Goal: Task Accomplishment & Management: Use online tool/utility

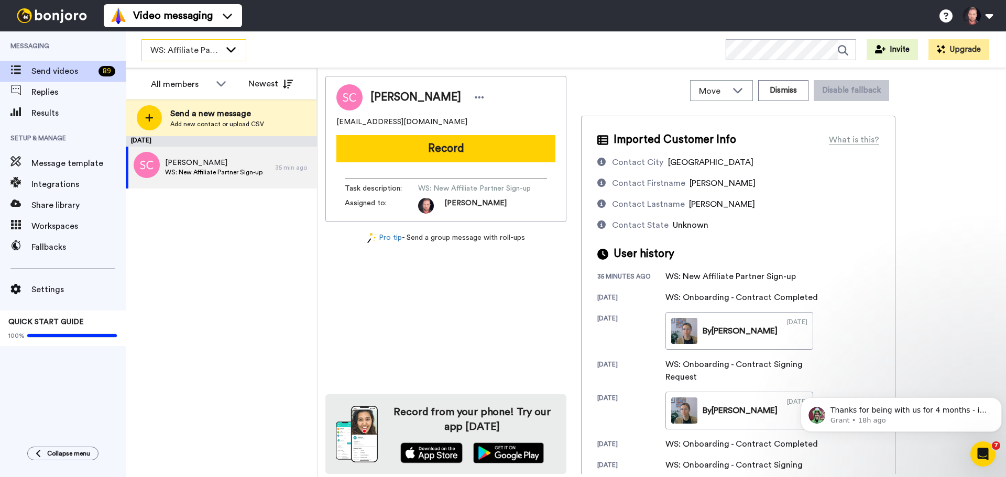
click at [193, 50] on span "WS: Affiliate Partners" at bounding box center [185, 50] width 70 height 13
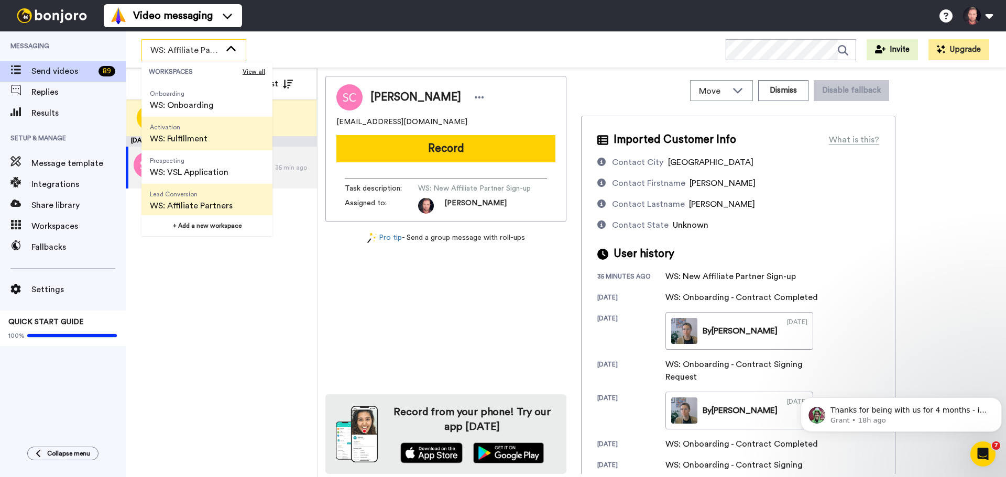
scroll to position [67, 0]
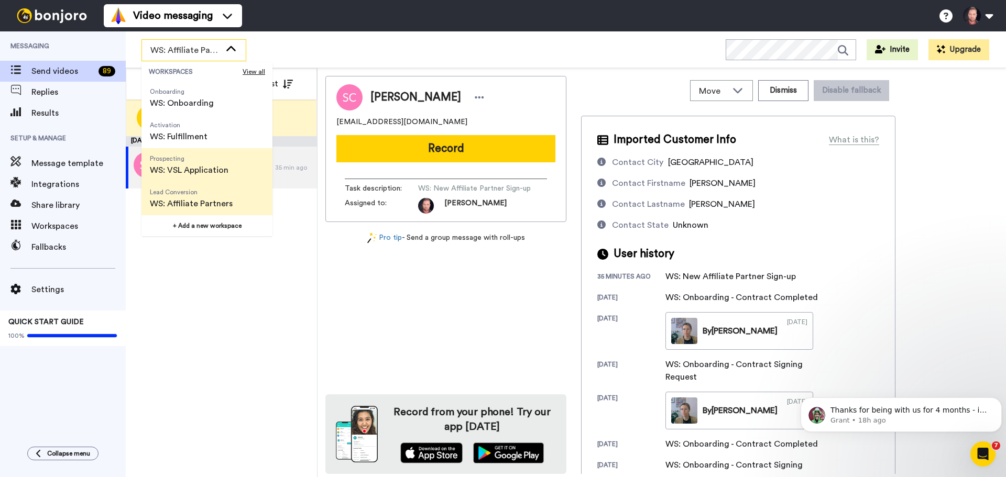
click at [197, 169] on span "WS: VSL Application" at bounding box center [189, 170] width 79 height 13
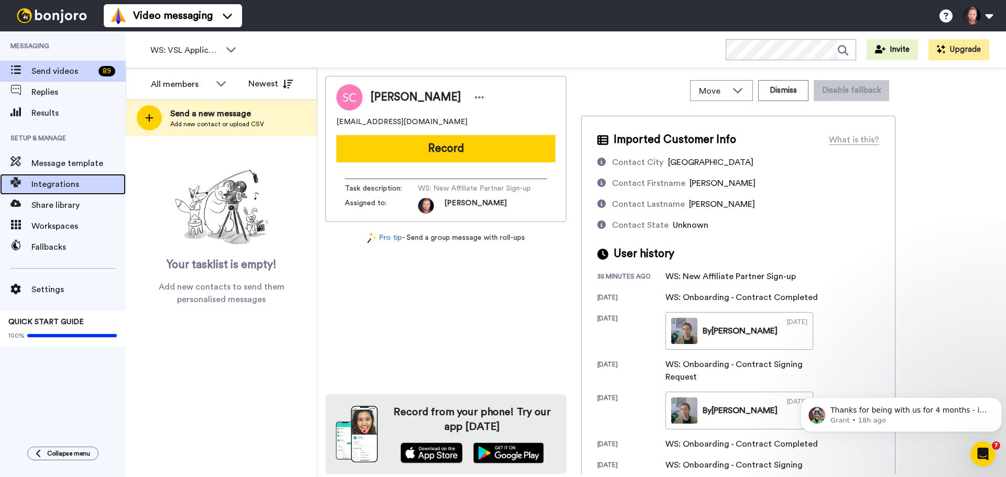
click at [64, 189] on span "Integrations" at bounding box center [78, 184] width 94 height 13
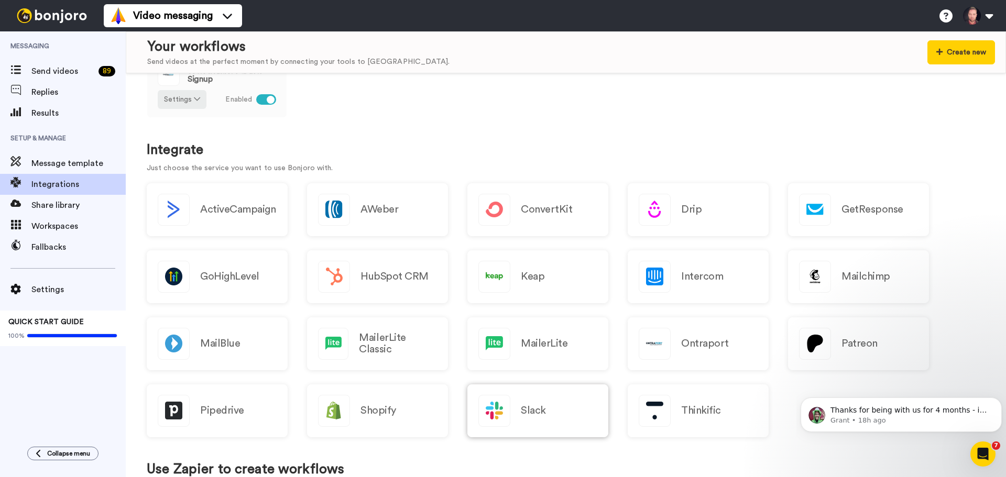
scroll to position [210, 0]
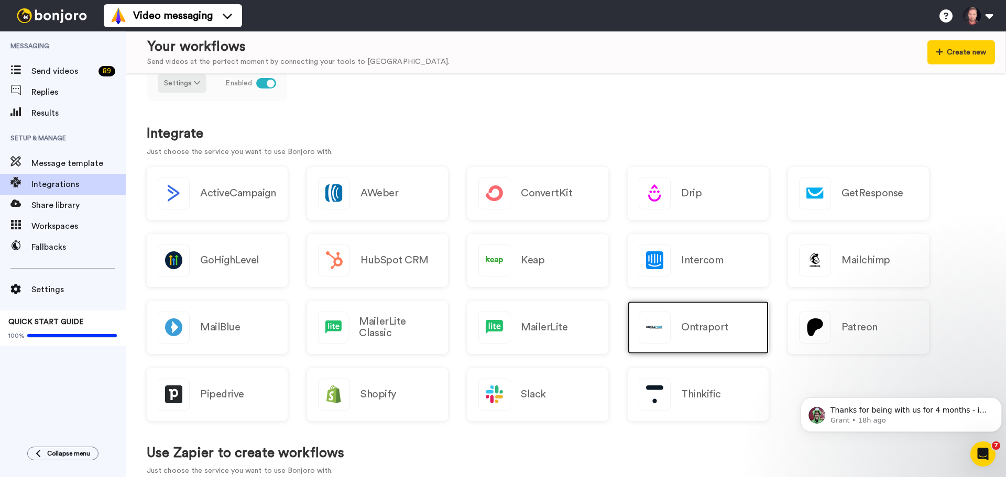
click at [717, 331] on h2 "Ontraport" at bounding box center [705, 328] width 48 height 12
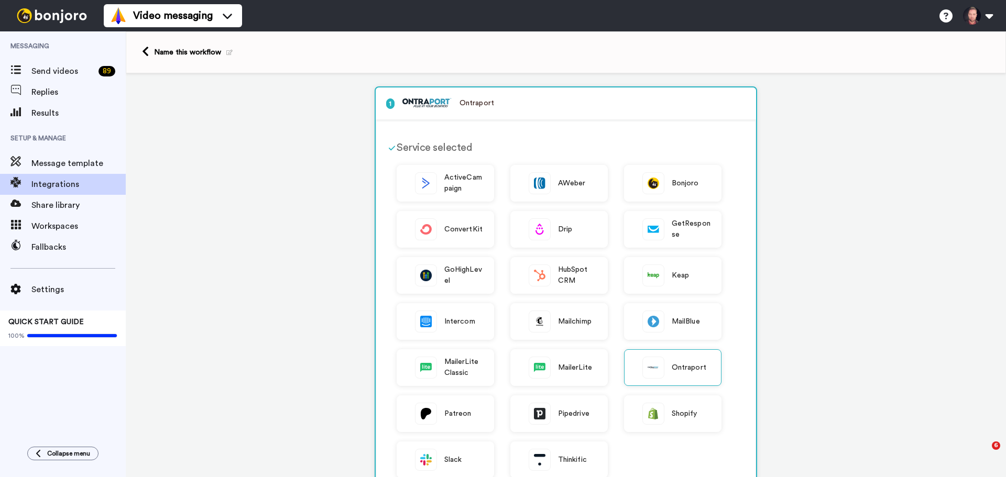
click at [226, 52] on icon at bounding box center [229, 53] width 6 height 6
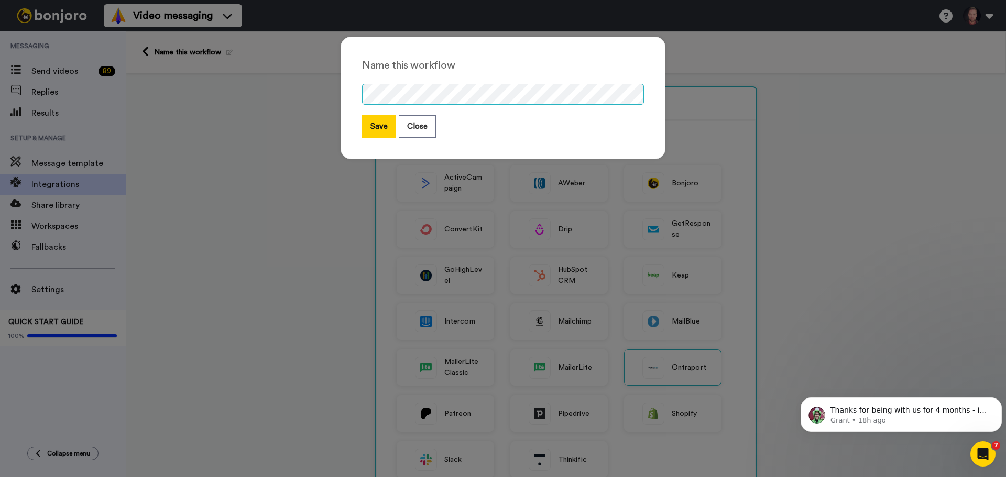
click at [320, 91] on div "Name this workflow Save Close" at bounding box center [503, 238] width 1006 height 477
click at [384, 130] on button "Save" at bounding box center [379, 126] width 34 height 23
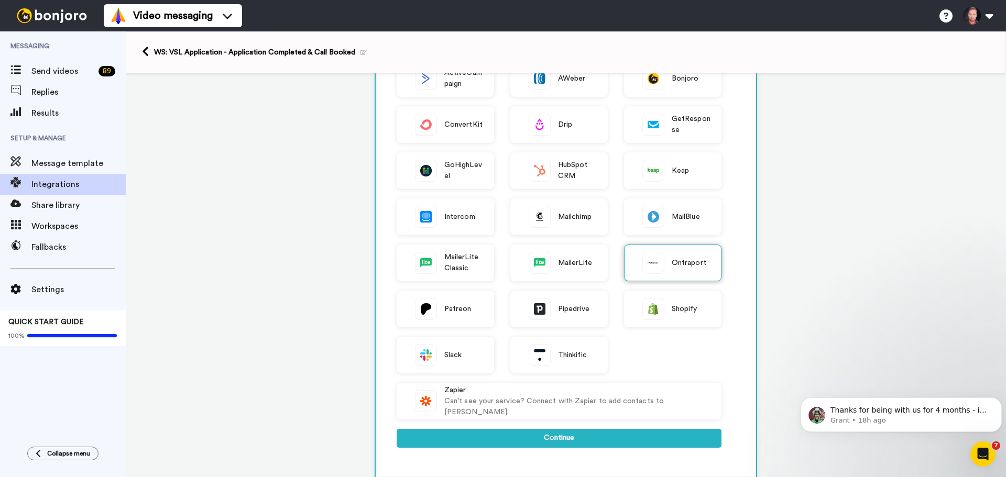
click at [693, 258] on span "Ontraport" at bounding box center [689, 263] width 35 height 11
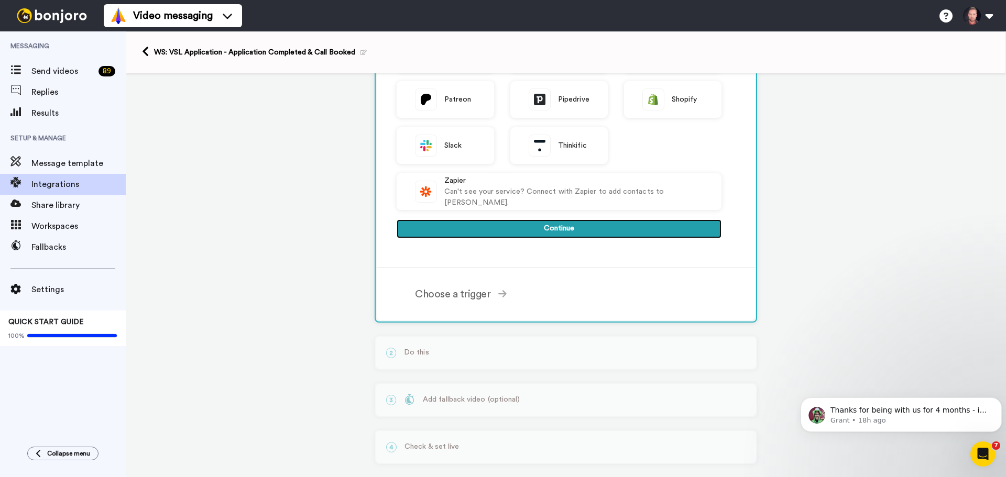
click at [600, 227] on button "Continue" at bounding box center [559, 229] width 325 height 19
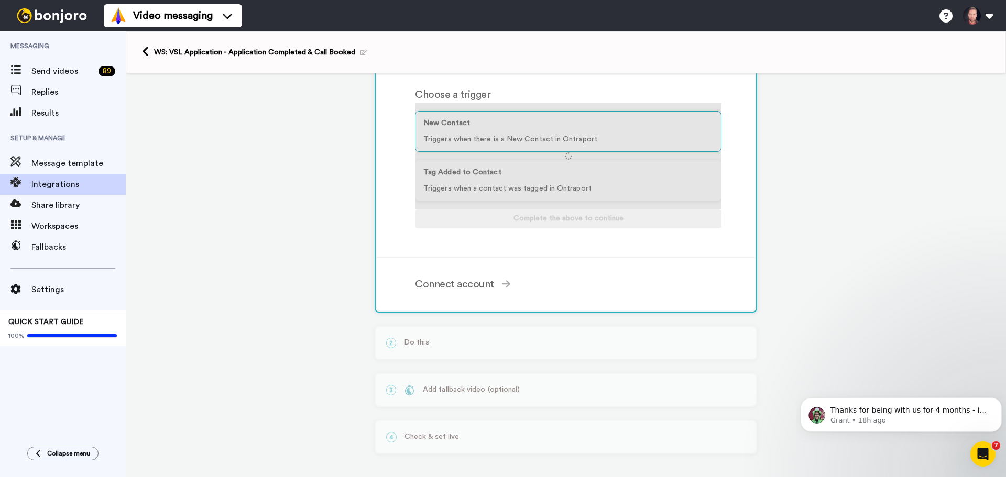
scroll to position [110, 0]
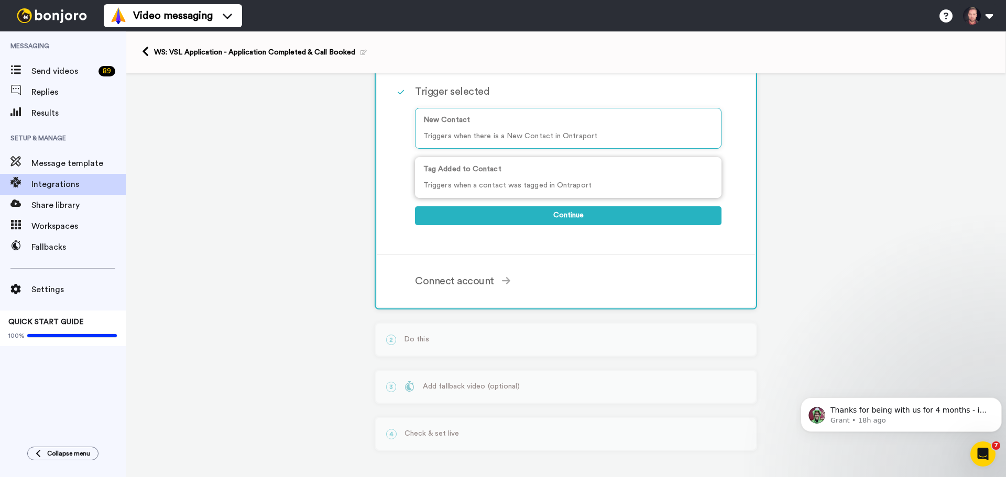
click at [520, 180] on p "Triggers when a contact was tagged in Ontraport" at bounding box center [568, 185] width 290 height 11
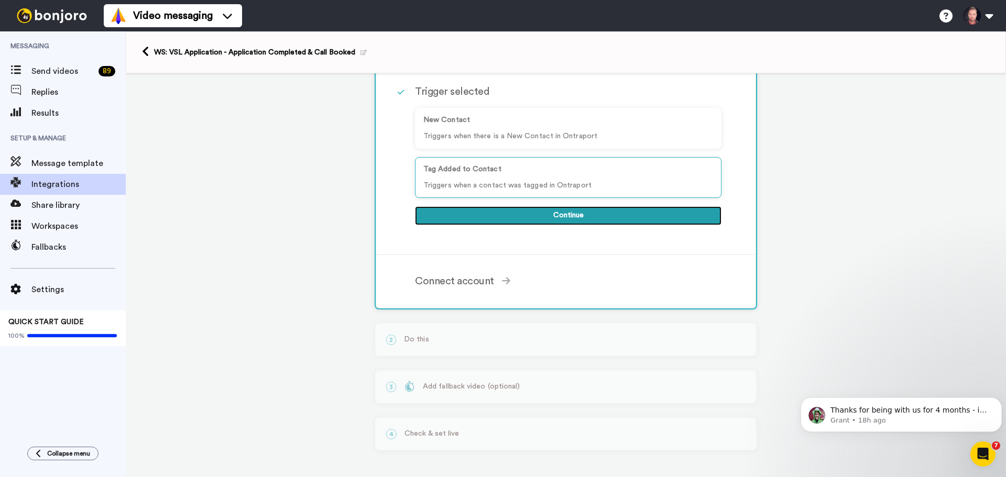
click at [536, 217] on button "Continue" at bounding box center [568, 215] width 307 height 19
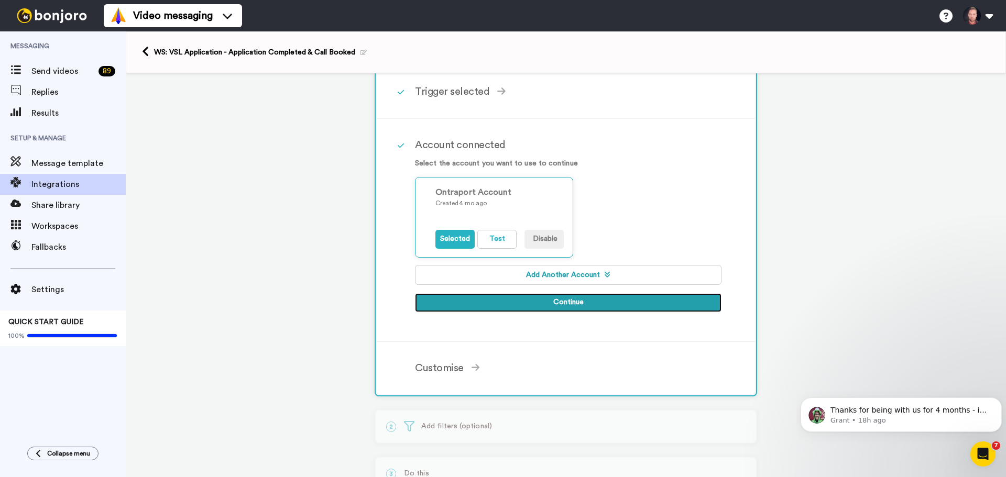
click at [473, 297] on button "Continue" at bounding box center [568, 302] width 307 height 19
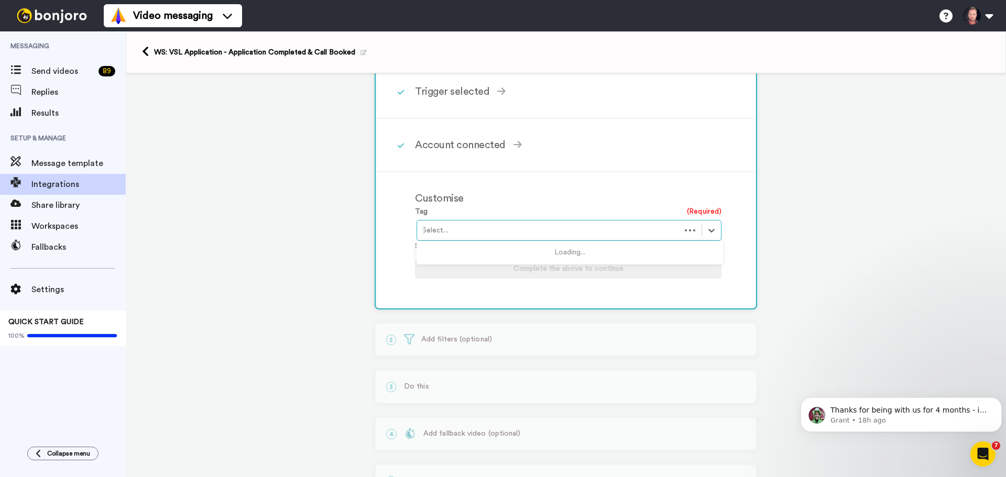
click at [474, 230] on div at bounding box center [548, 230] width 253 height 13
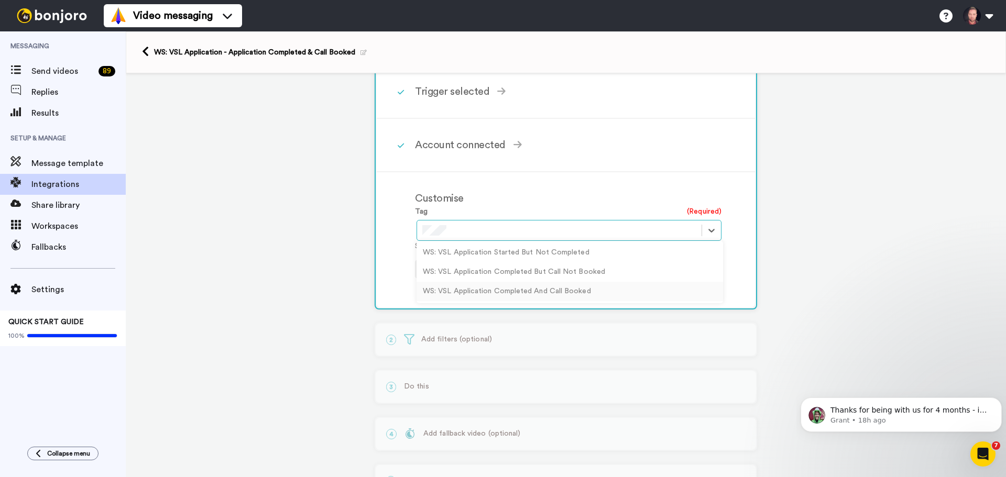
click at [528, 297] on div "WS: VSL Application Completed And Call Booked" at bounding box center [570, 291] width 307 height 19
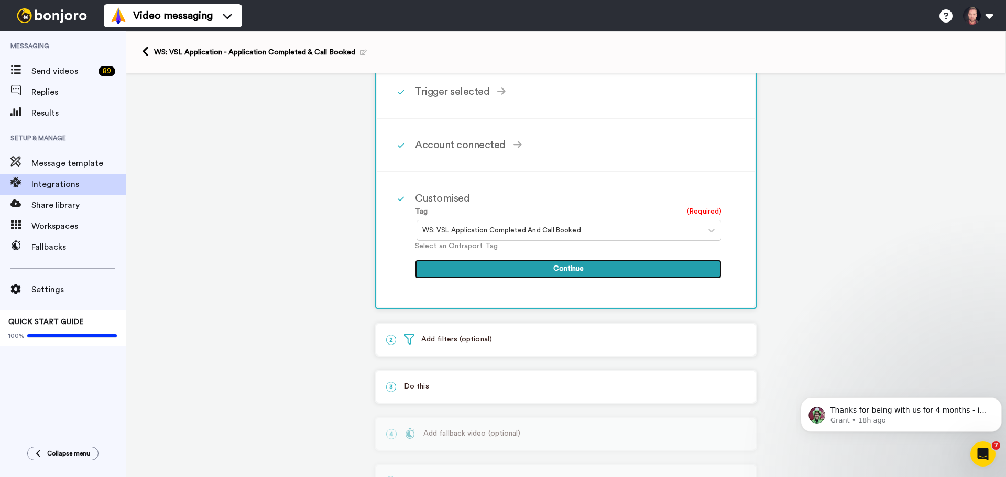
click at [532, 264] on button "Continue" at bounding box center [568, 269] width 307 height 19
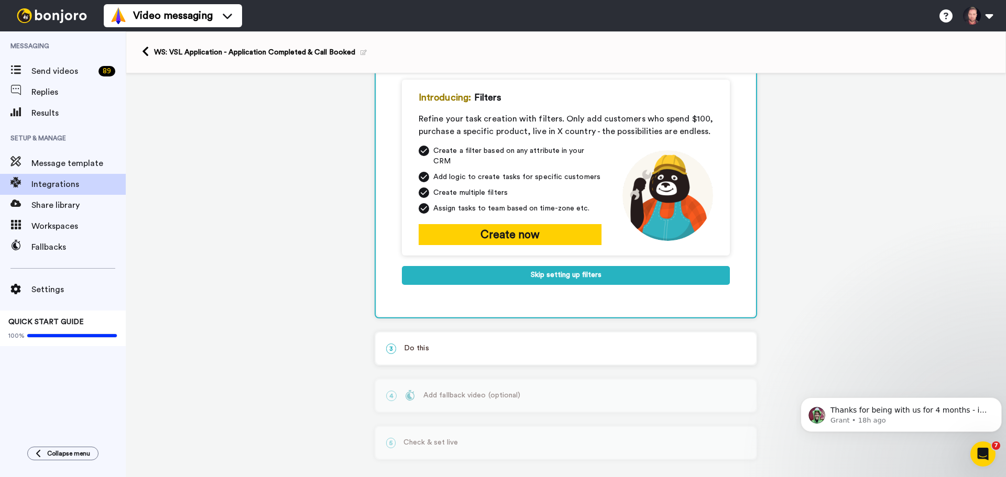
click at [419, 343] on p "3 Do this" at bounding box center [566, 348] width 360 height 11
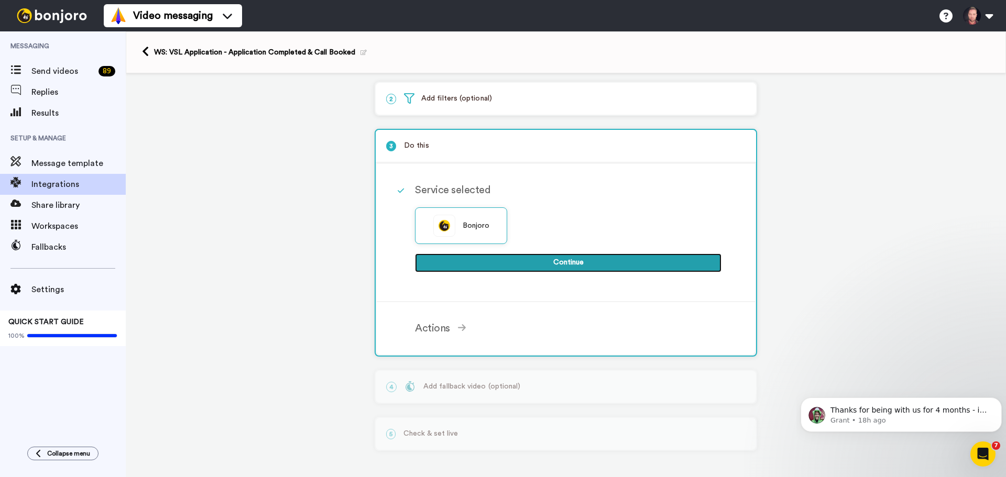
click at [509, 262] on button "Continue" at bounding box center [568, 263] width 307 height 19
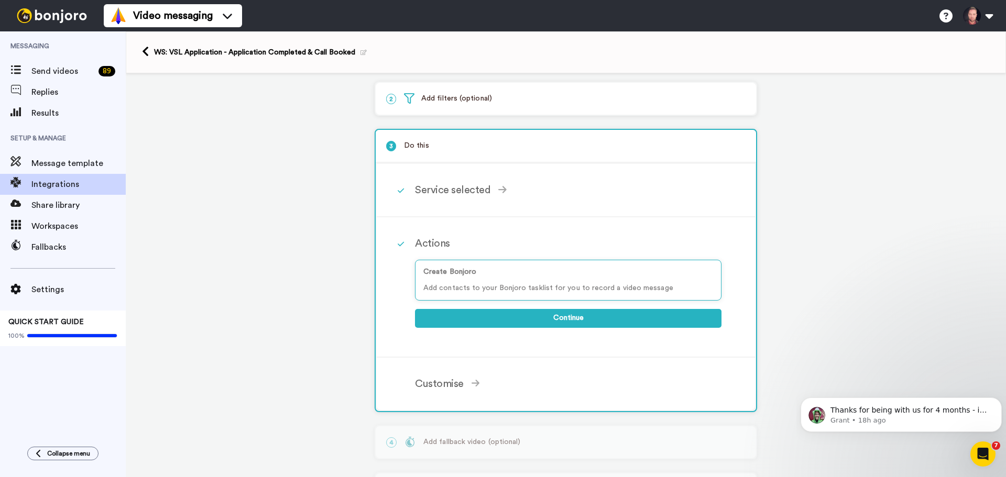
scroll to position [104, 0]
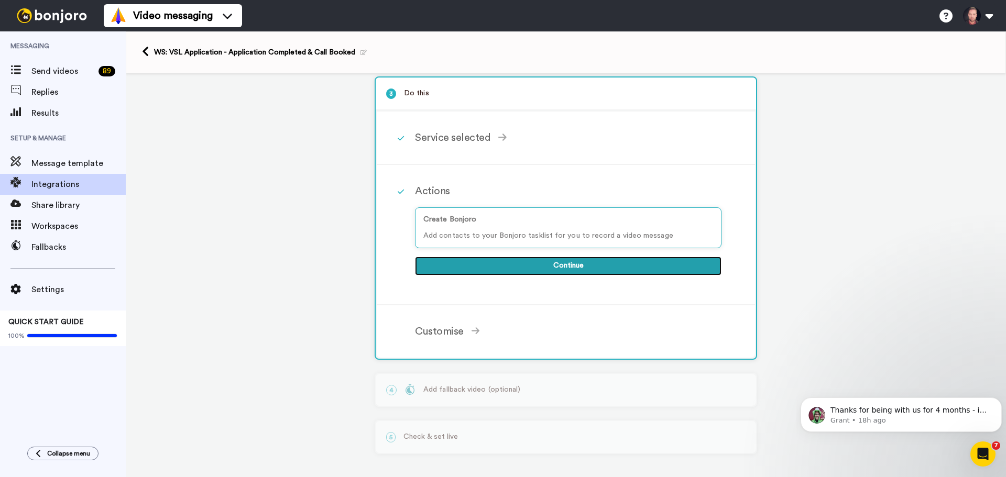
click at [451, 263] on button "Continue" at bounding box center [568, 266] width 307 height 19
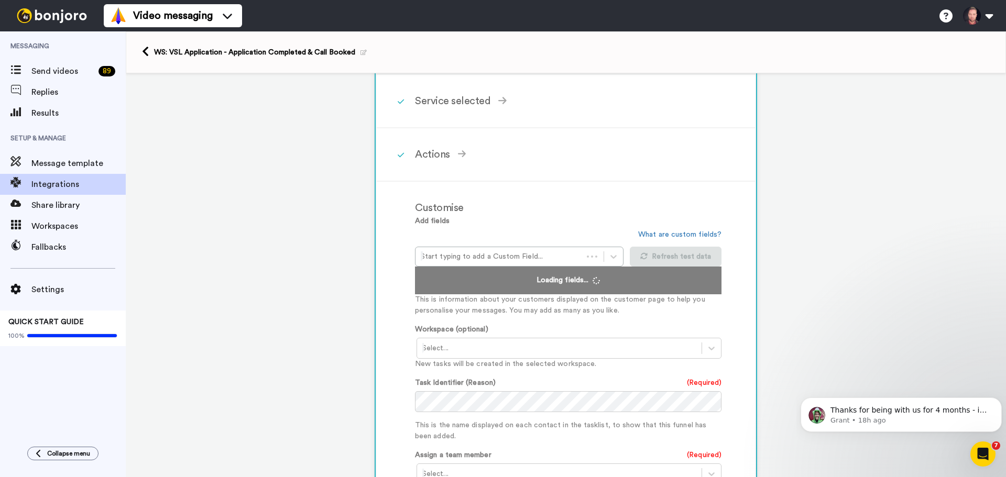
scroll to position [209, 0]
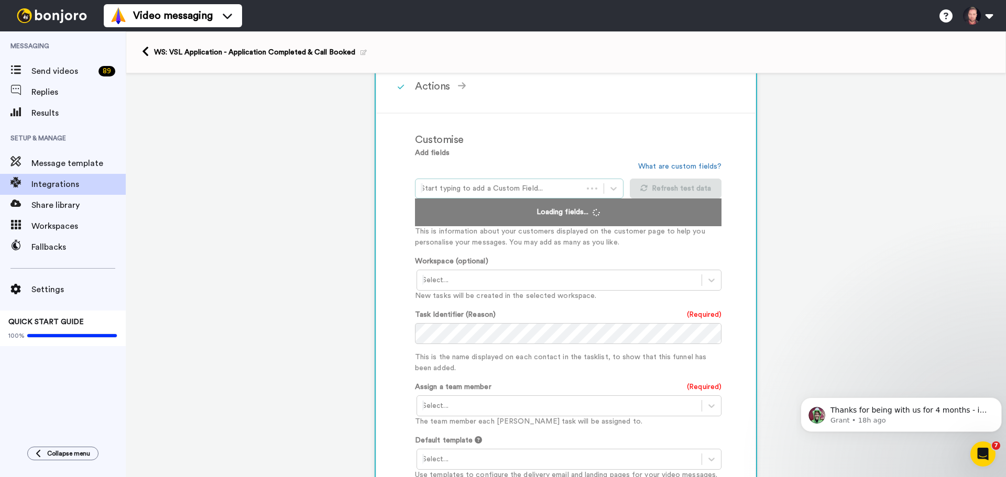
click at [470, 186] on div at bounding box center [499, 188] width 157 height 13
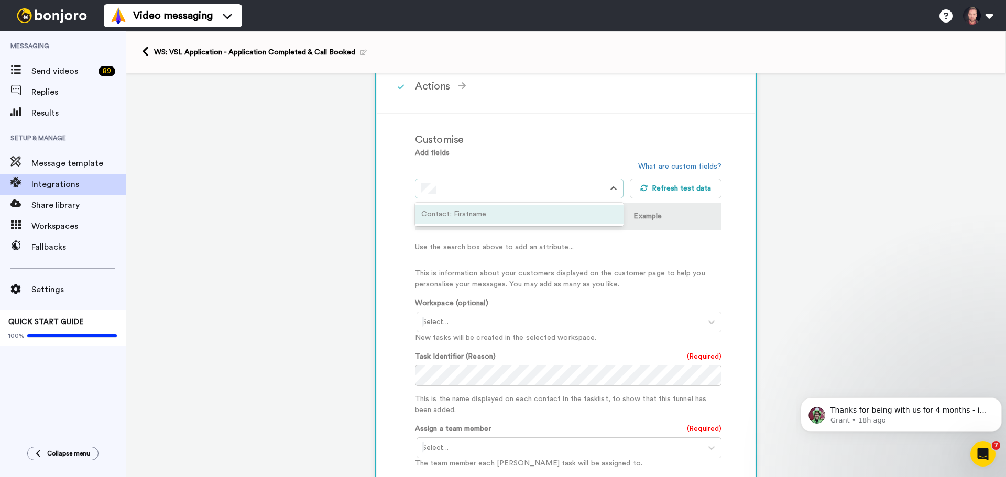
click at [475, 213] on div "Contact: Firstname" at bounding box center [519, 214] width 209 height 19
click at [479, 193] on div at bounding box center [510, 188] width 178 height 13
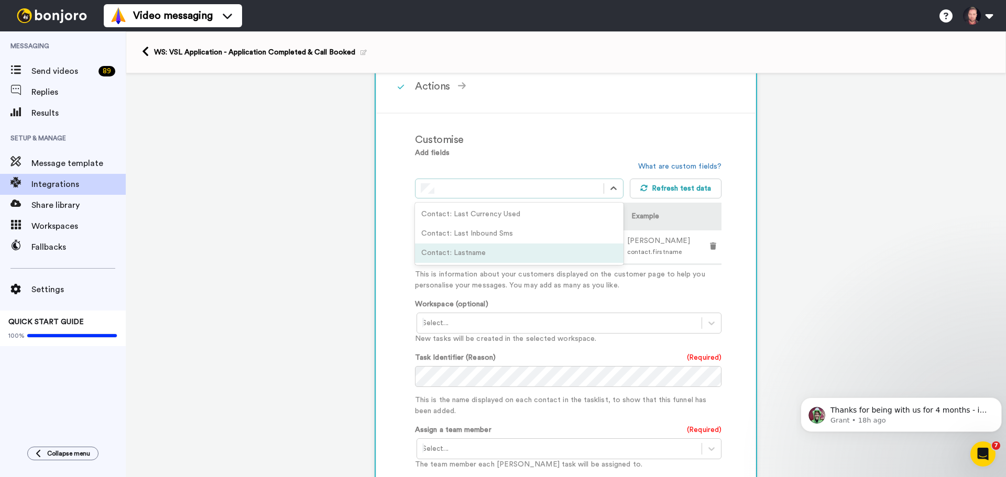
click at [481, 253] on div "Contact: Lastname" at bounding box center [519, 253] width 209 height 19
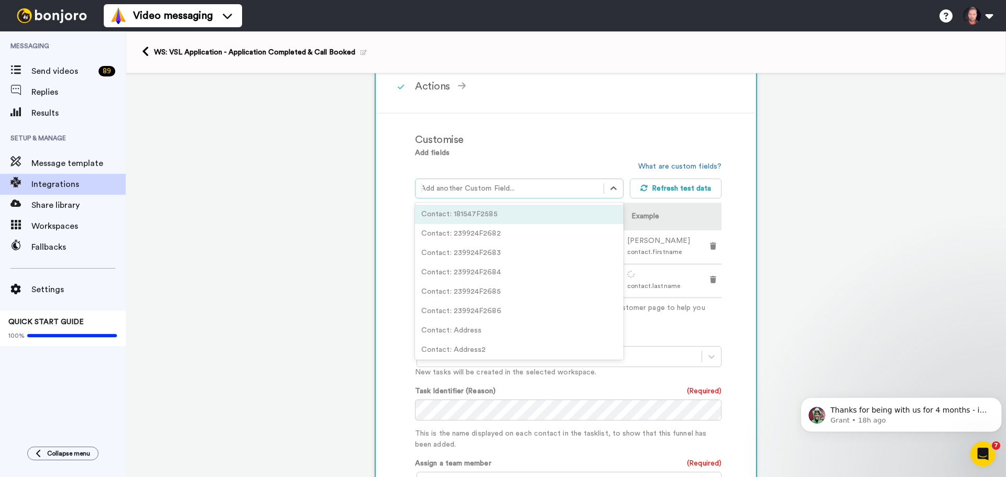
click at [481, 190] on div at bounding box center [510, 188] width 178 height 13
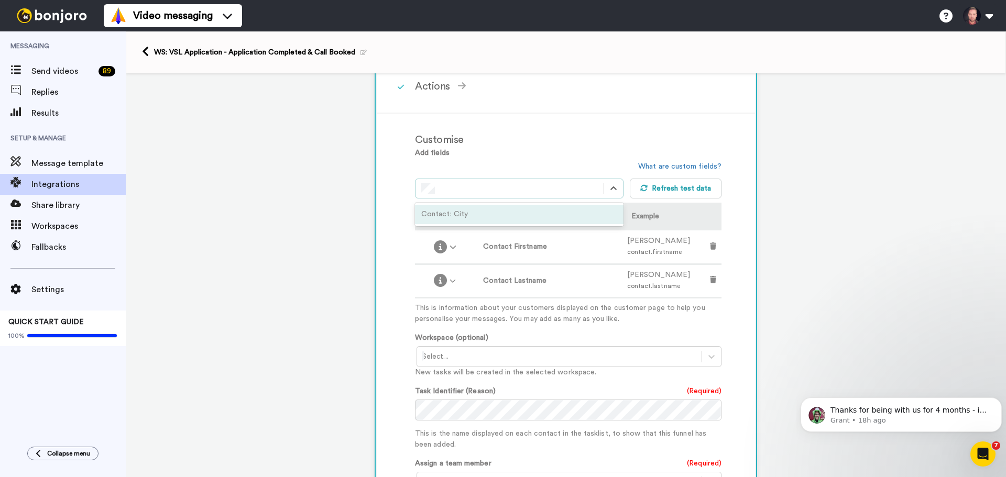
click at [485, 209] on div "Contact: City" at bounding box center [519, 214] width 209 height 19
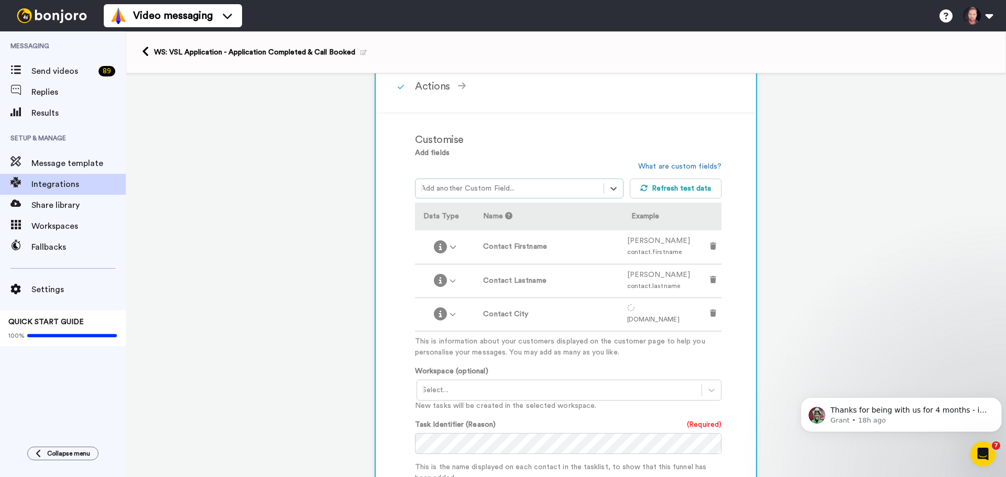
click at [482, 186] on div at bounding box center [510, 188] width 178 height 13
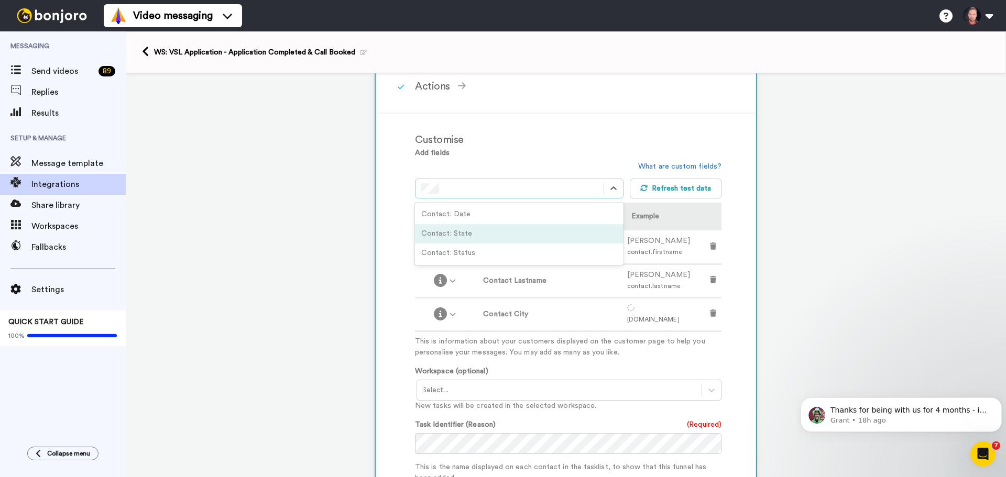
click at [473, 233] on div "Contact: State" at bounding box center [519, 233] width 209 height 19
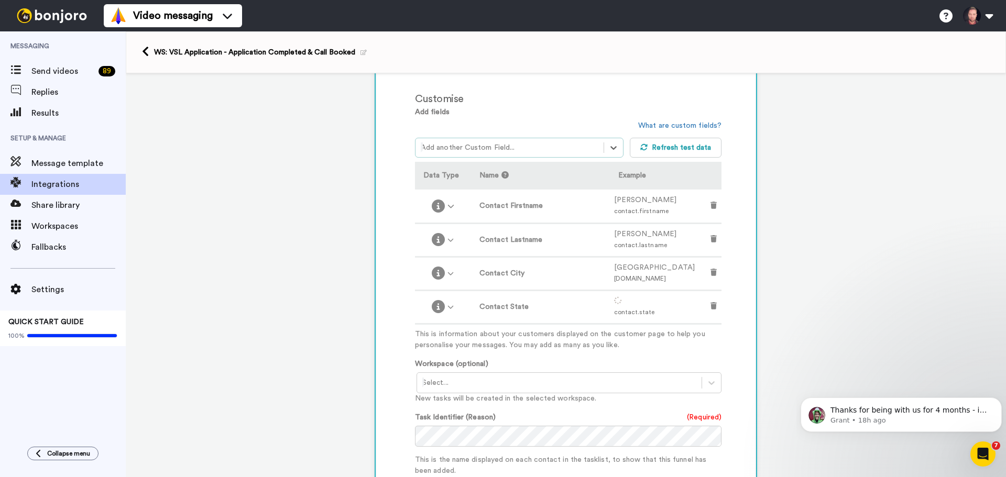
scroll to position [366, 0]
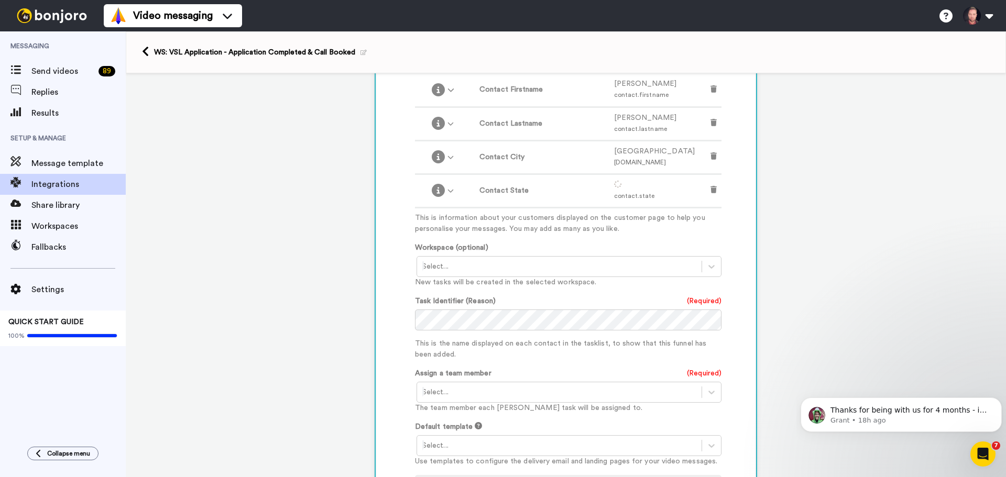
click at [453, 263] on div at bounding box center [559, 266] width 274 height 13
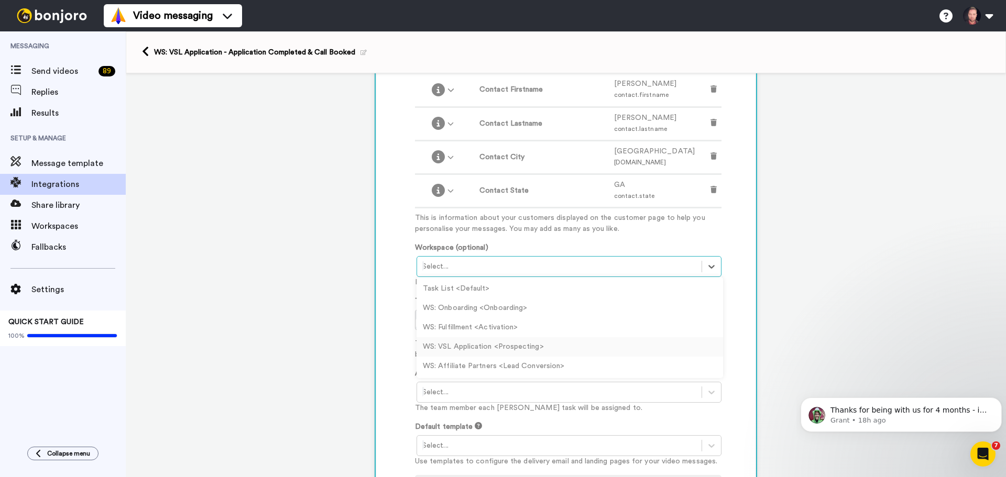
click at [468, 340] on div "WS: VSL Application <Prospecting>" at bounding box center [570, 347] width 307 height 19
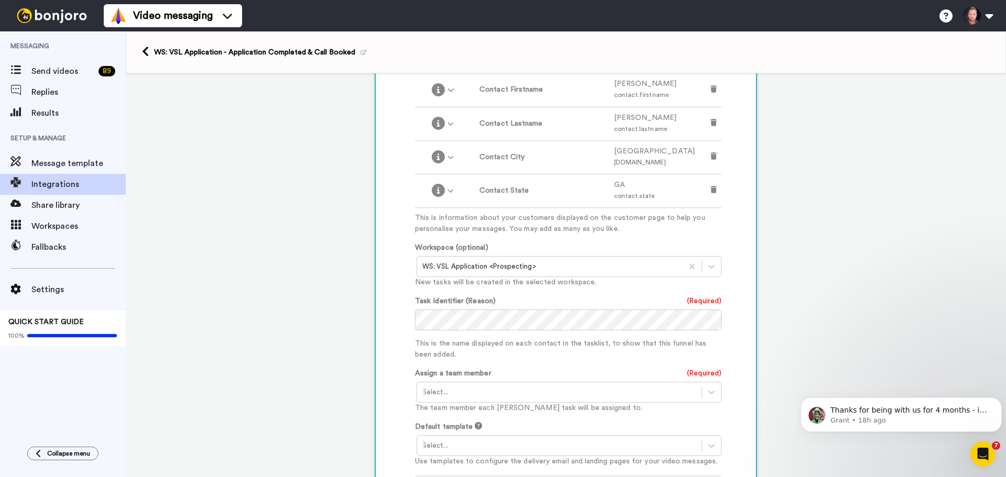
click at [362, 52] on icon at bounding box center [364, 53] width 6 height 6
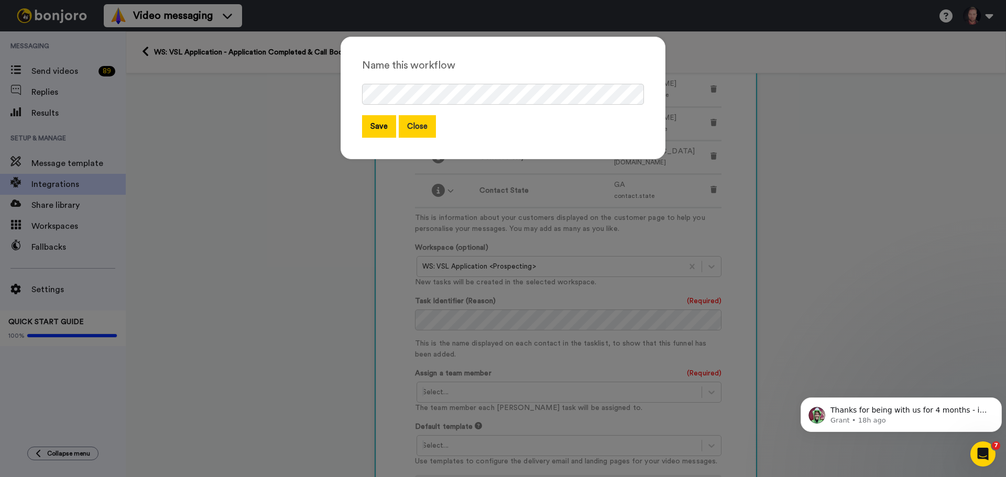
click at [412, 131] on button "Close" at bounding box center [417, 126] width 37 height 23
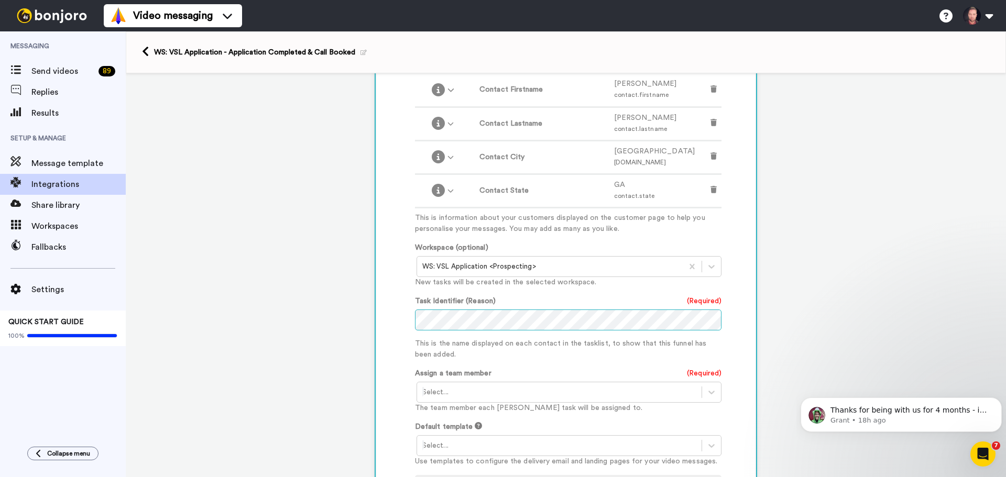
click at [389, 322] on div "Customise Add fields option Contact: State, selected. Select is focused ,type t…" at bounding box center [566, 239] width 378 height 566
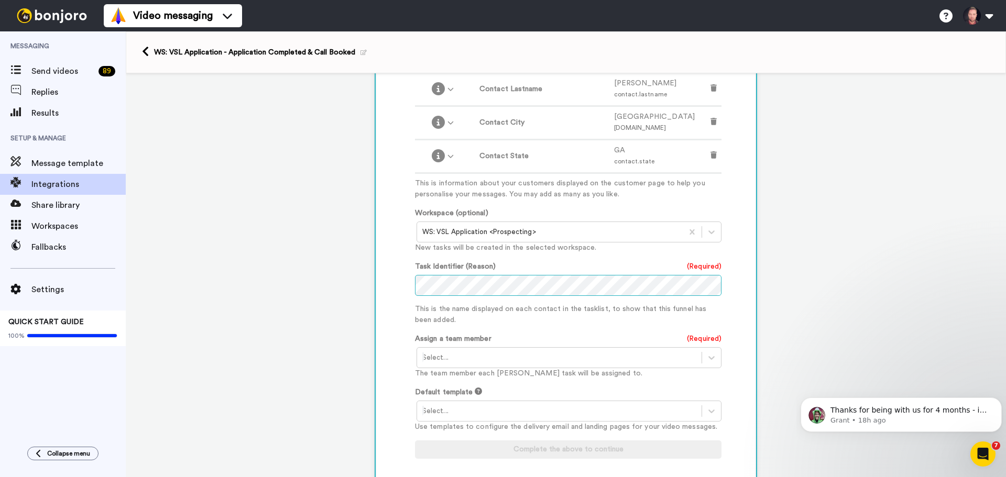
scroll to position [419, 0]
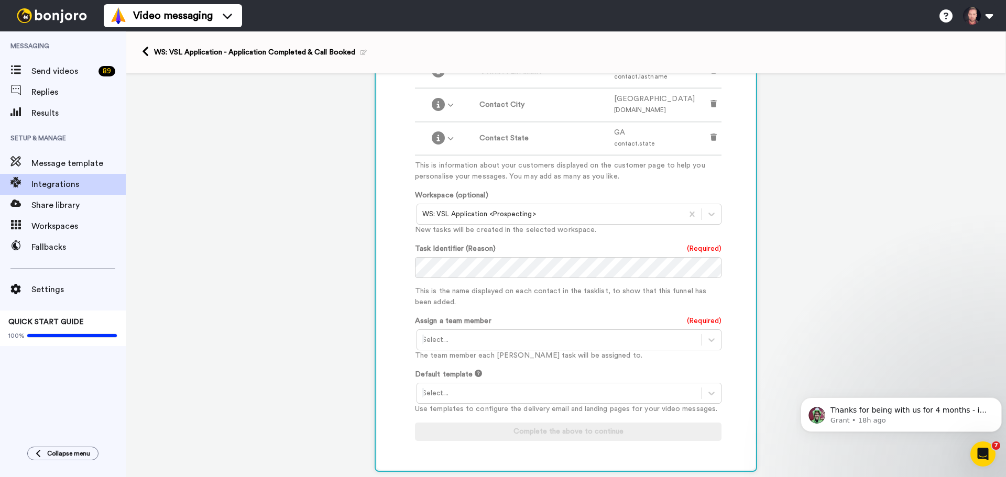
click at [451, 338] on div at bounding box center [559, 340] width 274 height 13
click at [455, 362] on div "[PERSON_NAME] <[EMAIL_ADDRESS][DOMAIN_NAME]>" at bounding box center [570, 362] width 307 height 19
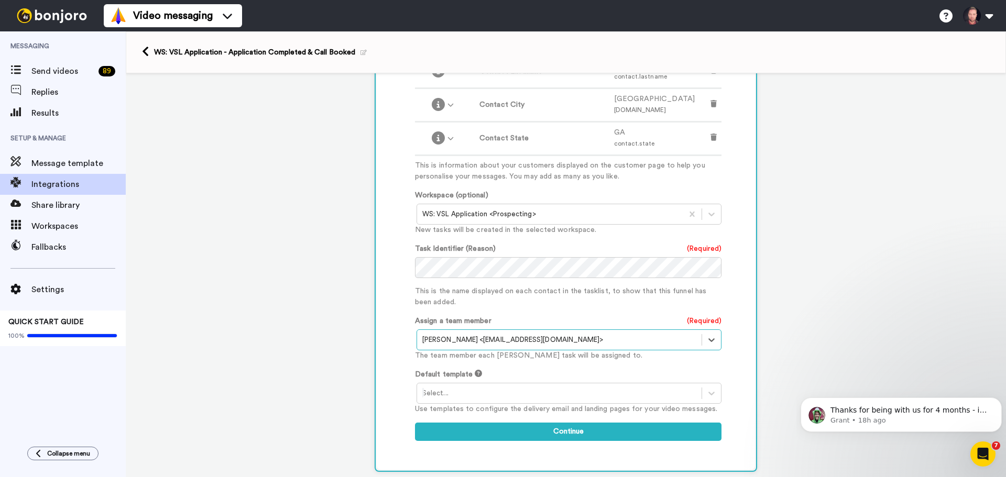
scroll to position [524, 0]
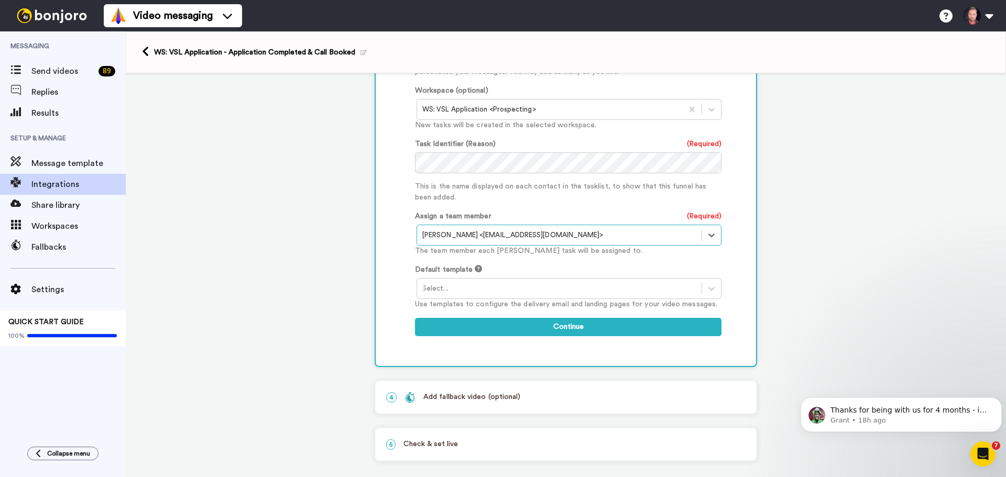
click at [466, 292] on div at bounding box center [559, 288] width 274 height 13
click at [311, 242] on div "1 Tag Added to Contact Ontraport Service selected ActiveCampaign AWeber Bonjoro…" at bounding box center [566, 19] width 880 height 938
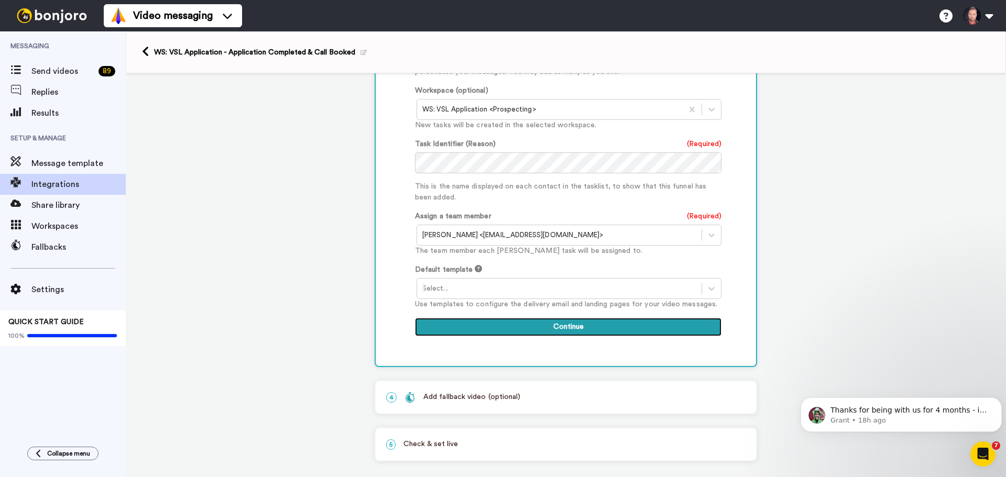
click at [505, 332] on button "Continue" at bounding box center [568, 327] width 307 height 19
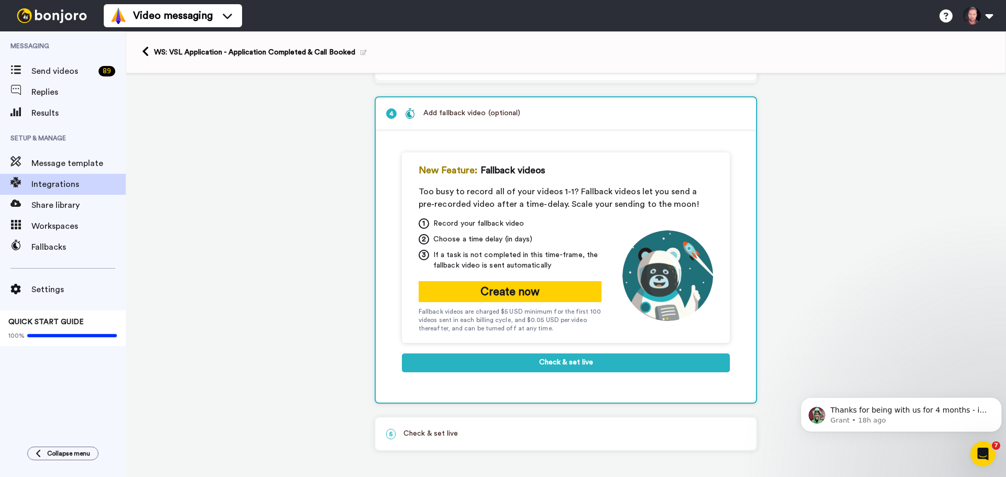
scroll to position [134, 0]
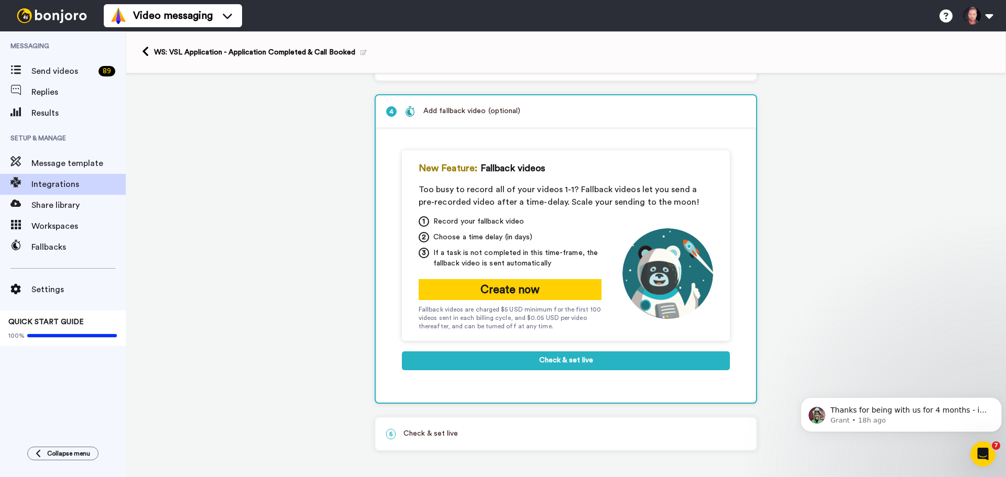
click at [464, 429] on p "5 Check & set live" at bounding box center [566, 434] width 360 height 11
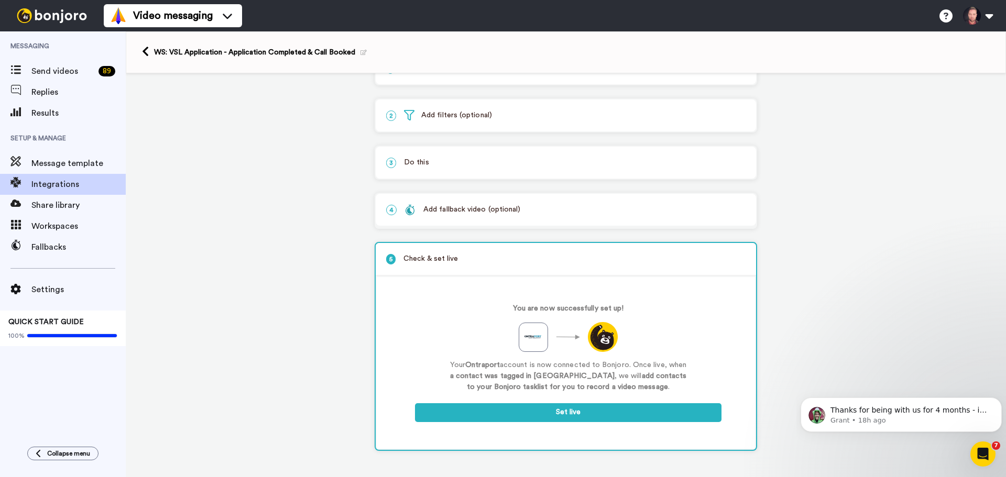
scroll to position [35, 0]
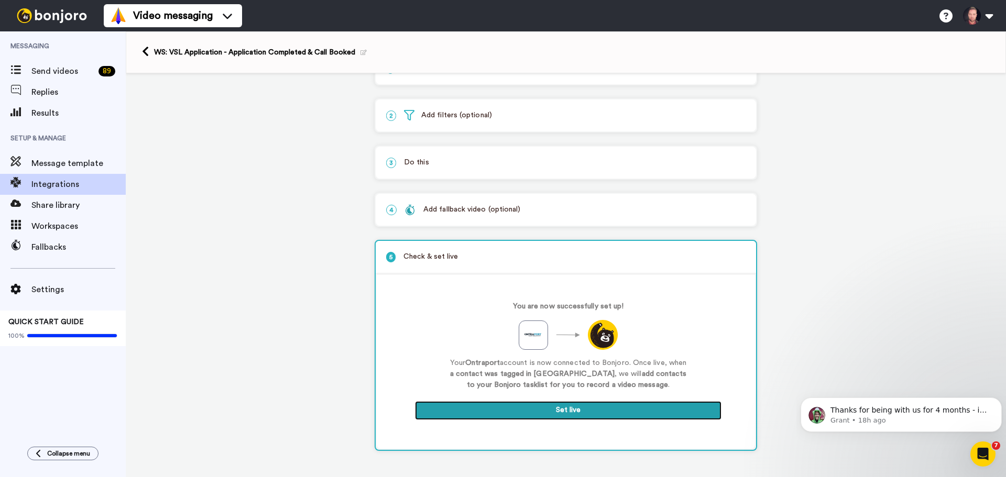
click at [545, 411] on button "Set live" at bounding box center [568, 410] width 307 height 19
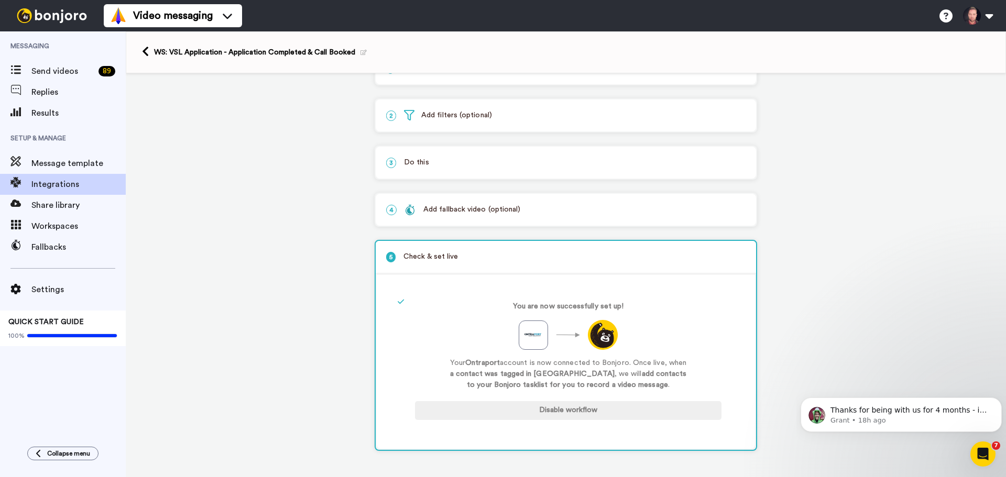
click at [146, 56] on icon at bounding box center [145, 51] width 7 height 11
